Goal: Task Accomplishment & Management: Use online tool/utility

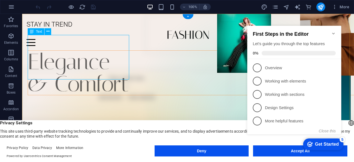
click at [67, 62] on div "Elegance & Comfort" at bounding box center [194, 72] width 332 height 45
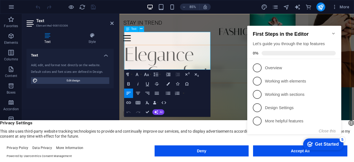
click at [224, 73] on p "& Comfort" at bounding box center [262, 84] width 275 height 22
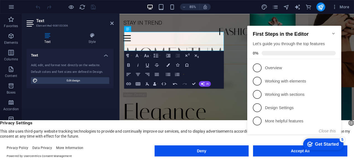
click at [93, 96] on div "Text Add, edit, and format text directly on the website. Default colors and fon…" at bounding box center [70, 99] width 87 height 100
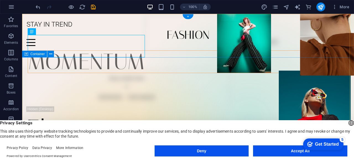
click at [127, 77] on div "Elegance & Comfort Lorem ipsum dolor sit amet, consectetur adipiscing elit. Ven…" at bounding box center [188, 161] width 332 height 176
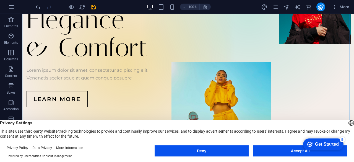
scroll to position [102, 0]
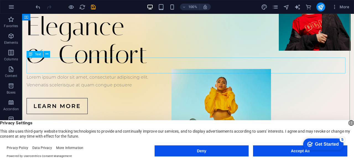
click at [118, 73] on div "Lorem ipsum dolor sit amet, consectetur adipiscing elit. Venenatis scelerisque …" at bounding box center [188, 81] width 323 height 16
click at [135, 73] on div "Lorem ipsum dolor sit amet, consectetur adipiscing elit. Venenatis scelerisque …" at bounding box center [188, 81] width 323 height 16
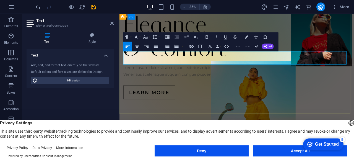
click at [222, 81] on p "Venenatis scelerisque at quam congue posuere" at bounding box center [257, 85] width 267 height 8
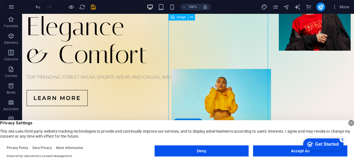
drag, startPoint x: 205, startPoint y: 48, endPoint x: 228, endPoint y: 48, distance: 23.2
click at [228, 69] on figure at bounding box center [221, 138] width 100 height 138
click at [227, 69] on figure at bounding box center [221, 138] width 100 height 138
drag, startPoint x: 227, startPoint y: 47, endPoint x: 242, endPoint y: 53, distance: 15.3
click at [242, 69] on figure at bounding box center [221, 138] width 100 height 138
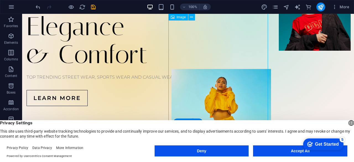
click at [242, 69] on figure at bounding box center [221, 138] width 100 height 138
drag, startPoint x: 242, startPoint y: 52, endPoint x: 258, endPoint y: 58, distance: 17.8
click at [258, 69] on figure at bounding box center [221, 138] width 100 height 138
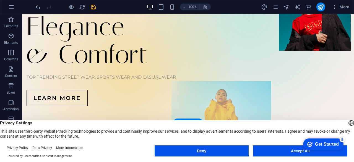
drag, startPoint x: 258, startPoint y: 58, endPoint x: 289, endPoint y: 59, distance: 30.2
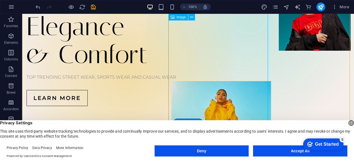
click at [247, 81] on figure at bounding box center [221, 150] width 100 height 138
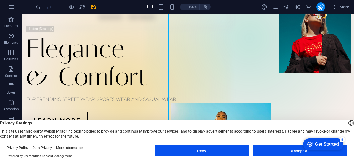
scroll to position [69, 0]
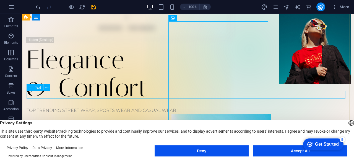
click at [135, 106] on div "TOP TRENDING STREET WEAR, SPORTS WEAR AND CASUAL WEAR" at bounding box center [188, 110] width 323 height 8
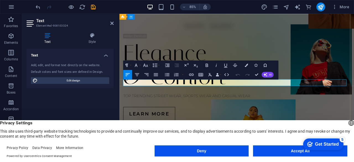
click at [193, 106] on p "TOP TRENDING STREET WEAR, SPORTS WEAR AND CASUAL WEAR" at bounding box center [257, 110] width 267 height 8
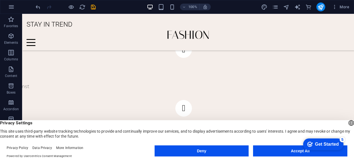
scroll to position [379, 0]
click at [272, 153] on button "Accept All" at bounding box center [300, 150] width 94 height 11
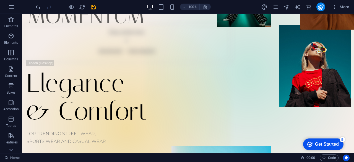
scroll to position [44, 0]
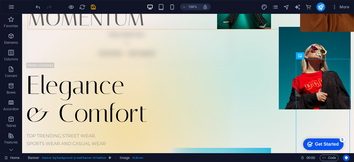
scroll to position [0, 0]
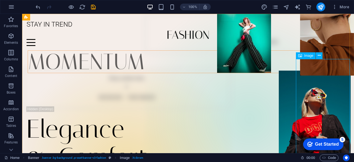
click at [301, 56] on icon at bounding box center [300, 55] width 4 height 7
click at [320, 57] on icon at bounding box center [319, 56] width 3 height 6
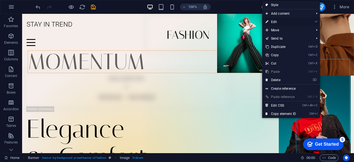
click at [285, 22] on link "⏎ Edit" at bounding box center [280, 22] width 37 height 8
select select "px"
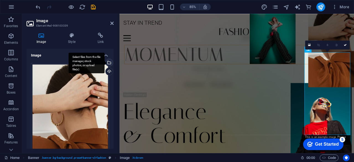
click at [108, 61] on div "Select files from the file manager, stock photos, or upload file(s)" at bounding box center [108, 63] width 8 height 8
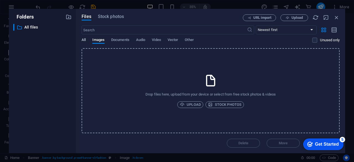
click at [83, 40] on span "All" at bounding box center [84, 40] width 4 height 8
click at [302, 19] on span "Upload" at bounding box center [296, 17] width 11 height 3
